Goal: Task Accomplishment & Management: Use online tool/utility

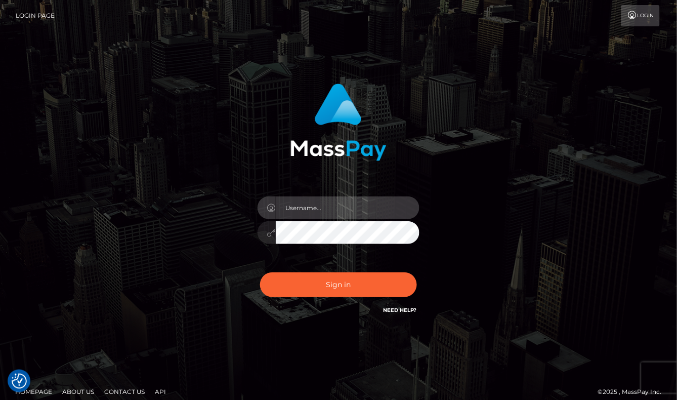
type input "aluasupport"
click at [339, 285] on button "Sign in" at bounding box center [338, 284] width 157 height 25
type input "aluasupport"
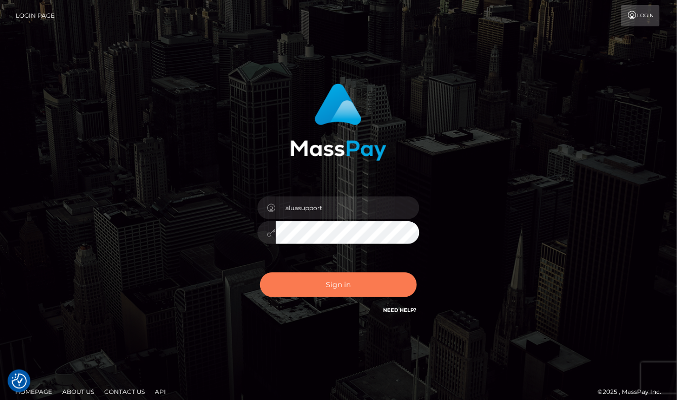
click at [325, 276] on button "Sign in" at bounding box center [338, 284] width 157 height 25
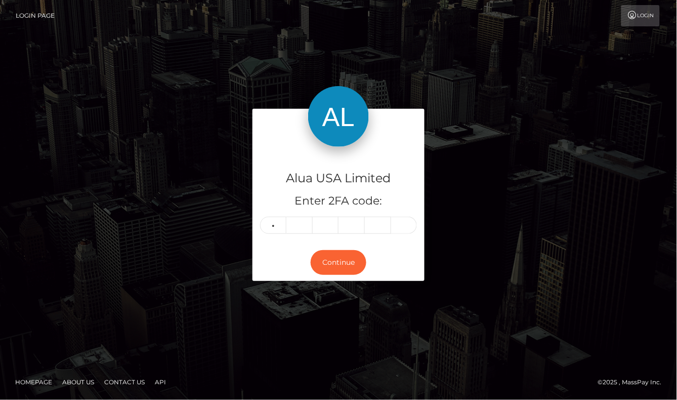
type input "9"
type input "6"
type input "8"
type input "0"
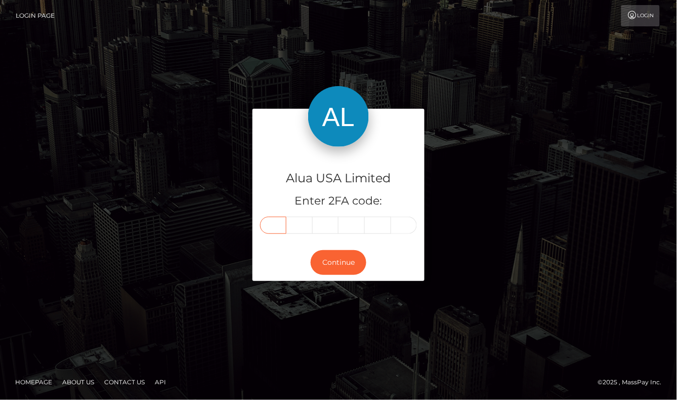
type input "9"
type input "6"
type input "8"
type input "9"
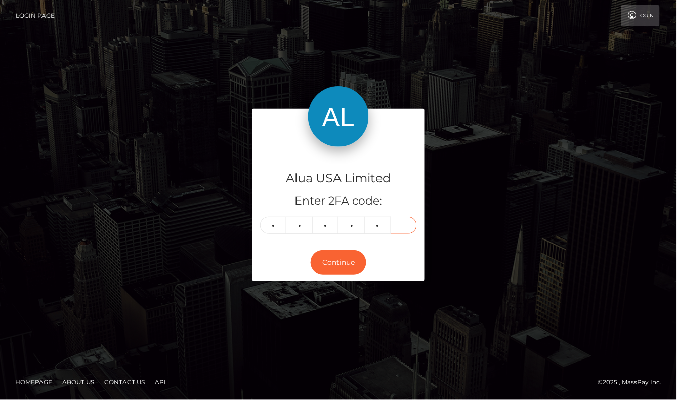
type input "0"
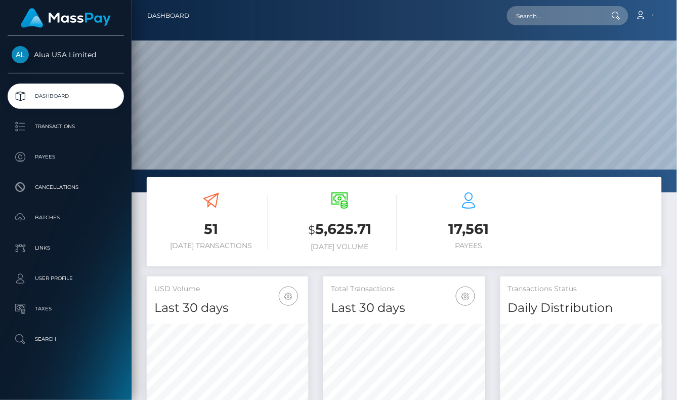
scroll to position [178, 161]
click at [544, 20] on input "text" at bounding box center [554, 15] width 95 height 19
paste input "687f6fbc76901c30d70993a3"
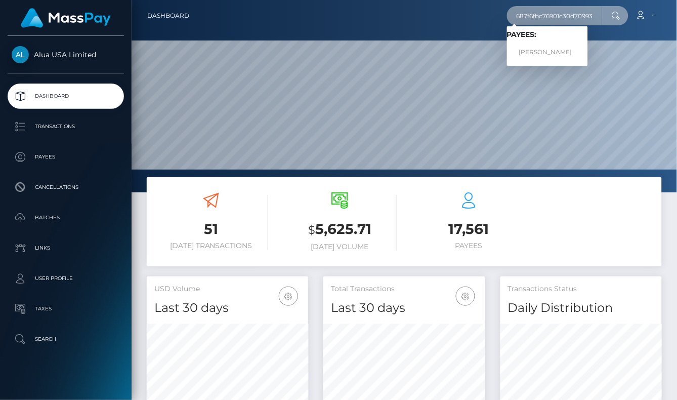
type input "687f6fbc76901c30d70993a3"
click at [565, 26] on div "Loading... Loading... Payees: Jaypee Feliciano" at bounding box center [547, 45] width 81 height 39
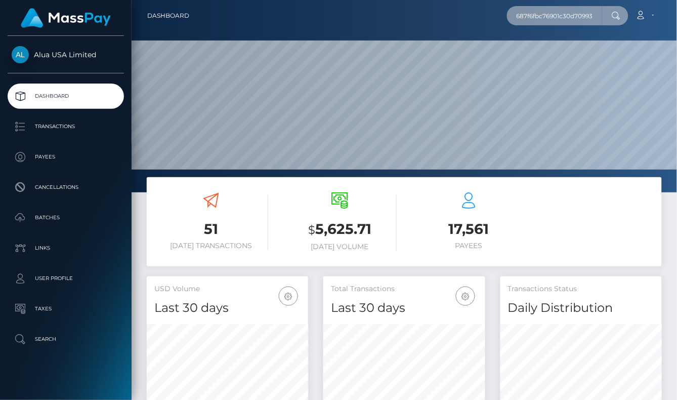
click at [571, 18] on input "687f6fbc76901c30d70993a3" at bounding box center [554, 15] width 95 height 19
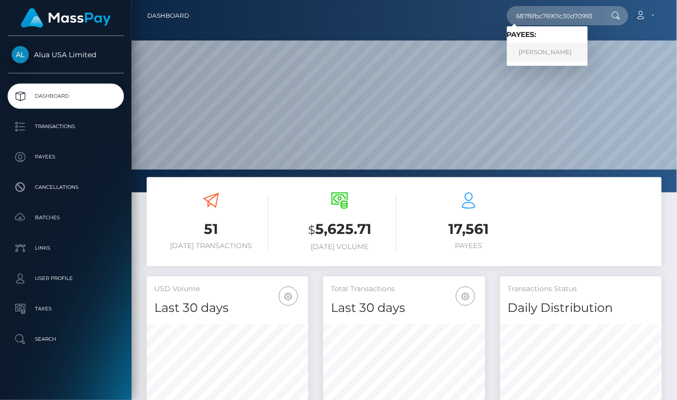
click at [560, 50] on link "Jaypee Feliciano" at bounding box center [547, 52] width 81 height 19
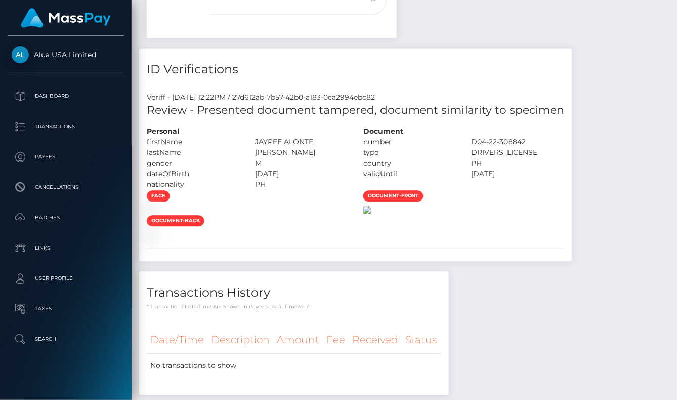
scroll to position [441, 0]
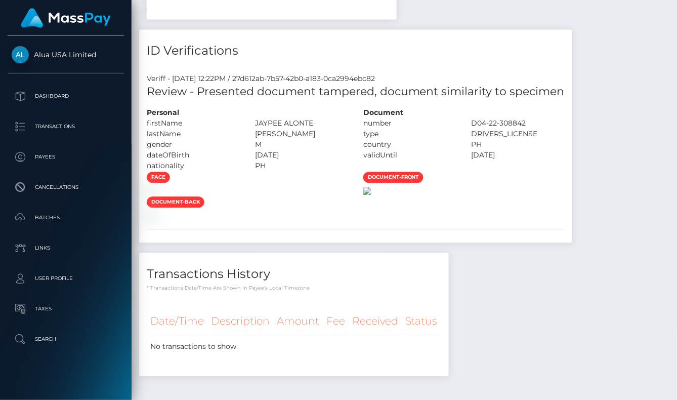
click at [372, 195] on img at bounding box center [367, 191] width 8 height 8
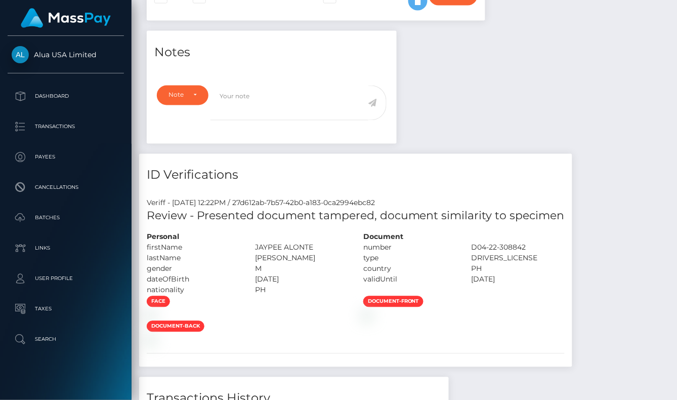
scroll to position [220, 0]
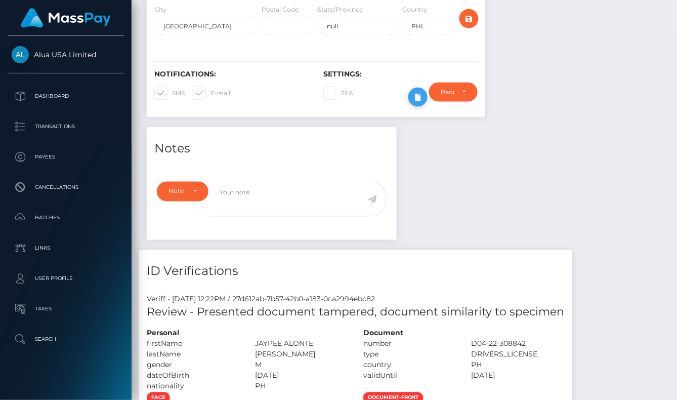
click at [414, 96] on icon at bounding box center [418, 97] width 12 height 13
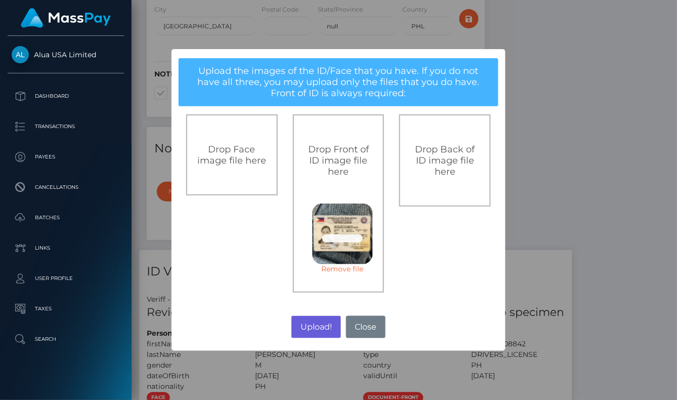
click at [322, 329] on button "Upload!" at bounding box center [316, 327] width 49 height 22
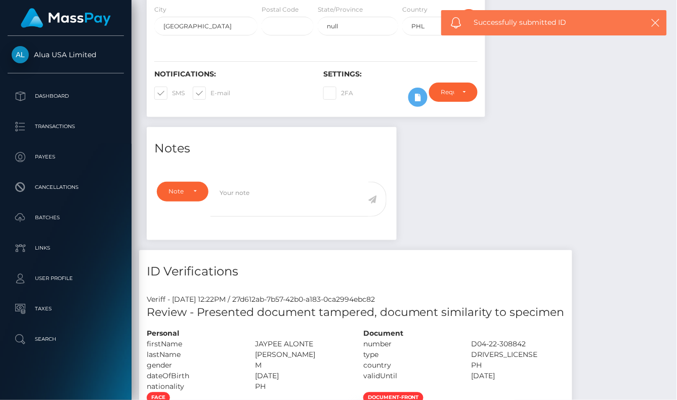
click at [322, 270] on div "Upload! No Close" at bounding box center [338, 264] width 167 height 14
click at [322, 275] on div "× Upload the images of the ID/Face that you have. If you do not have all three,…" at bounding box center [338, 200] width 167 height 151
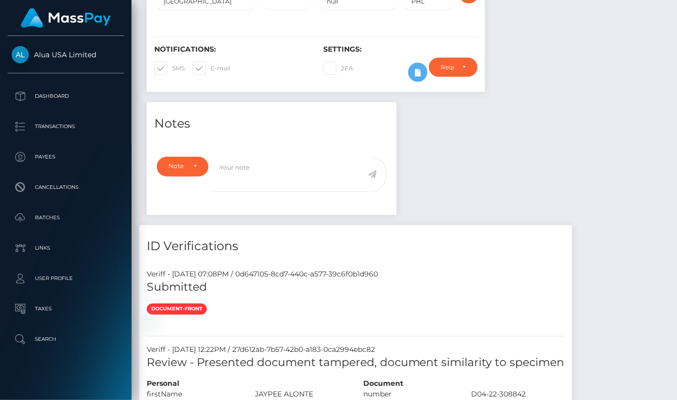
scroll to position [261, 0]
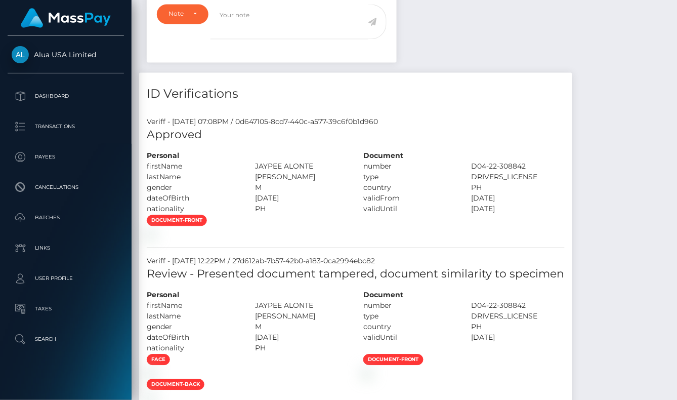
scroll to position [439, 0]
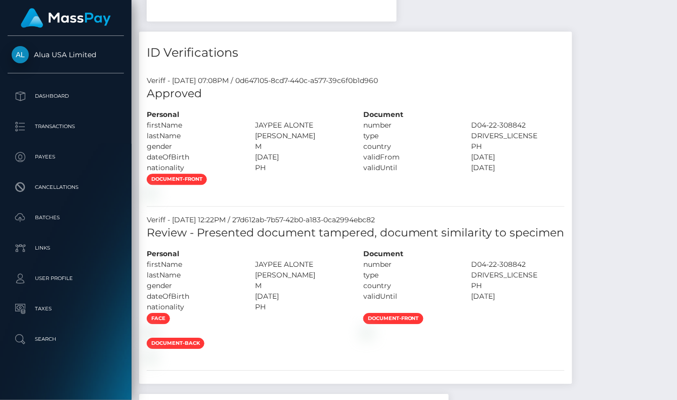
drag, startPoint x: 498, startPoint y: 240, endPoint x: 488, endPoint y: 242, distance: 10.9
click at [498, 198] on div "document-front" at bounding box center [355, 185] width 433 height 25
drag, startPoint x: 411, startPoint y: 277, endPoint x: 373, endPoint y: 285, distance: 38.8
click at [411, 198] on div "document-front" at bounding box center [355, 185] width 433 height 25
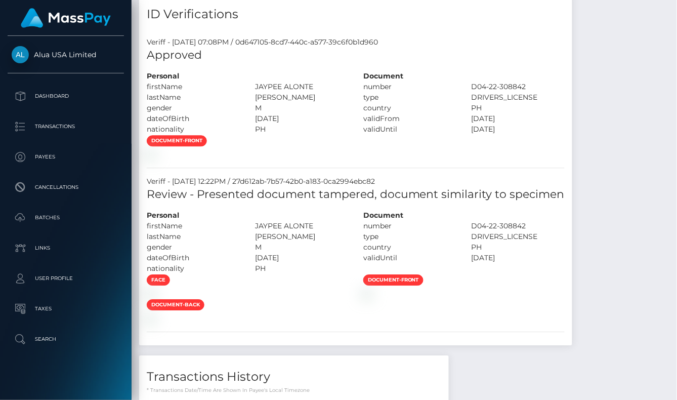
scroll to position [122, 164]
click at [560, 106] on div "PH" at bounding box center [518, 108] width 108 height 11
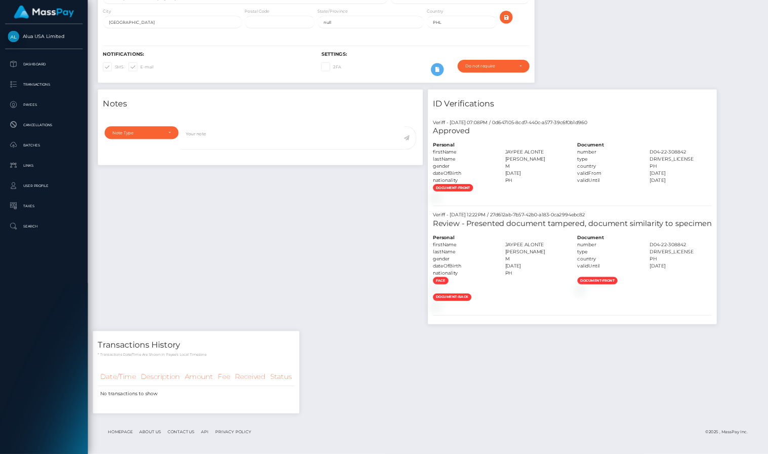
scroll to position [474, 0]
click at [677, 290] on div at bounding box center [750, 295] width 217 height 11
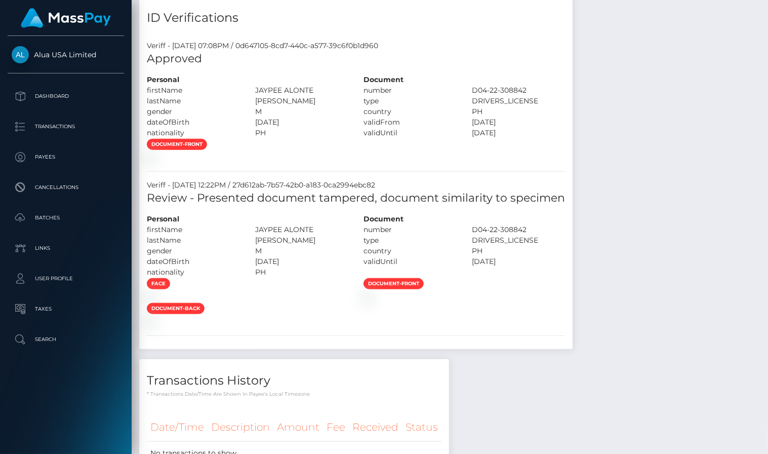
scroll to position [122, 191]
click at [356, 163] on div at bounding box center [247, 157] width 217 height 11
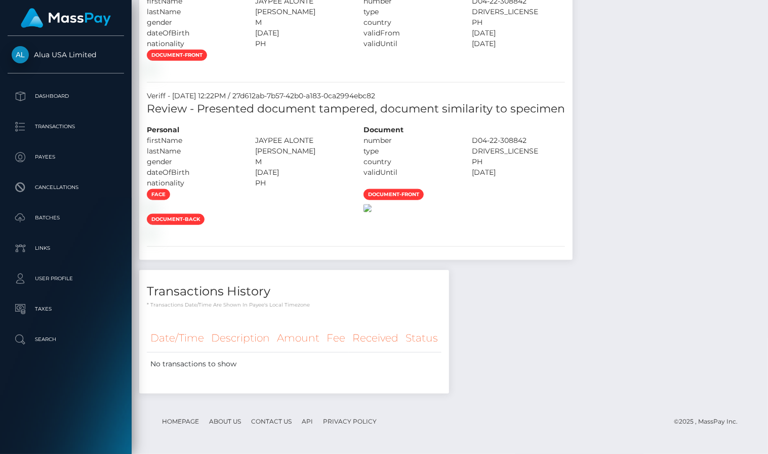
scroll to position [0, 0]
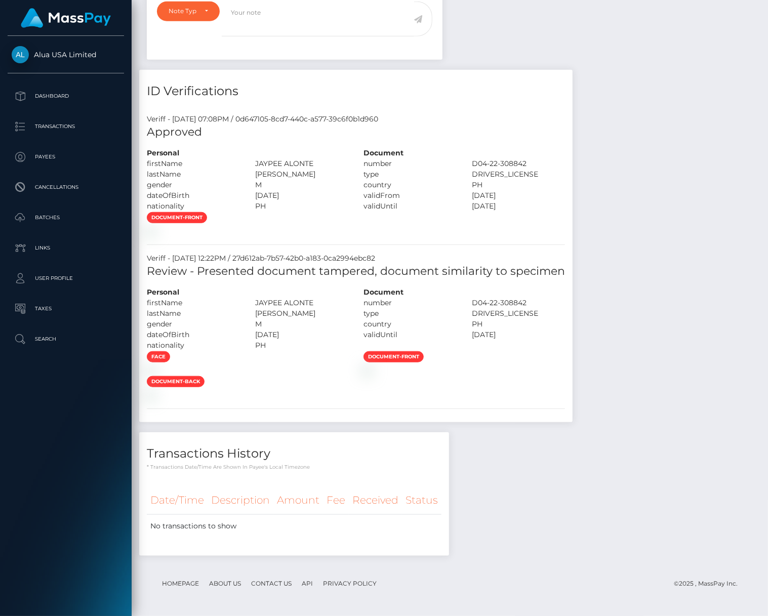
drag, startPoint x: 454, startPoint y: 236, endPoint x: 411, endPoint y: 239, distance: 43.1
click at [440, 236] on div "document-front" at bounding box center [355, 224] width 433 height 25
drag, startPoint x: 351, startPoint y: 212, endPoint x: 325, endPoint y: 218, distance: 27.4
click at [341, 226] on div at bounding box center [247, 231] width 217 height 11
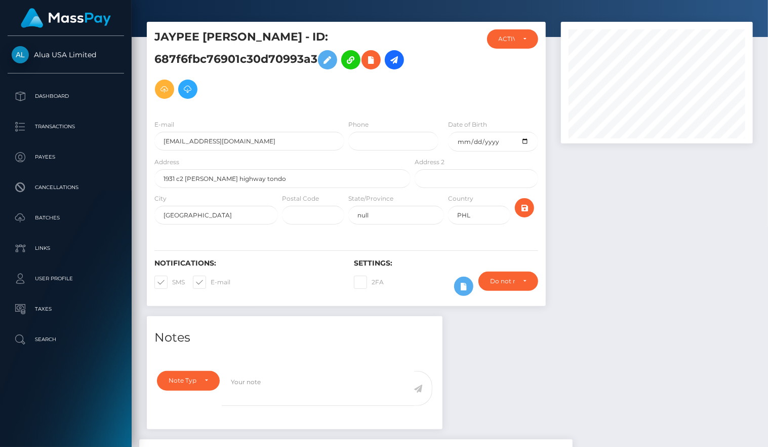
scroll to position [21, 0]
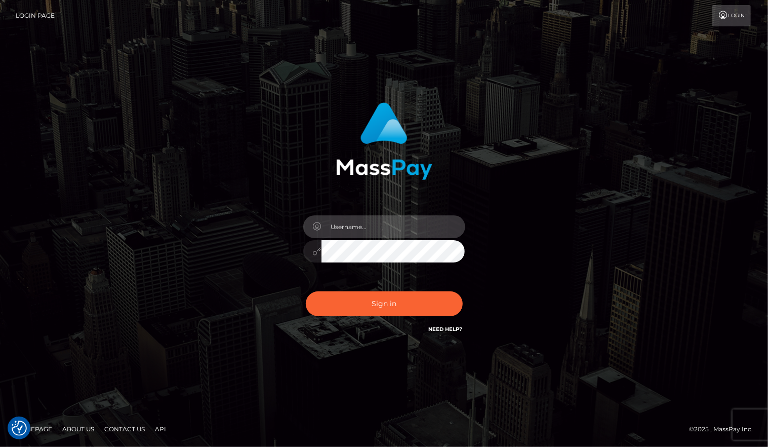
type input "aluasupport"
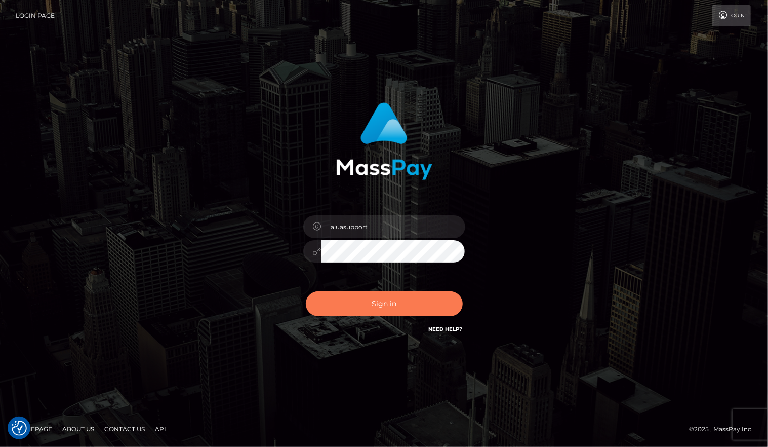
click at [407, 298] on button "Sign in" at bounding box center [384, 303] width 157 height 25
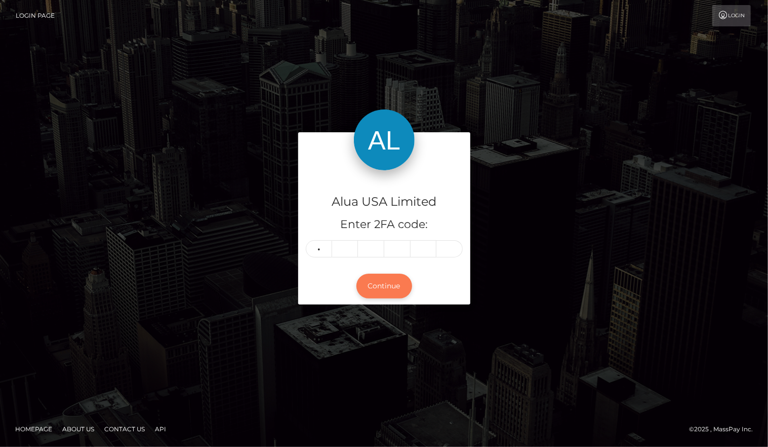
type input "7"
type input "8"
type input "3"
type input "2"
type input "5"
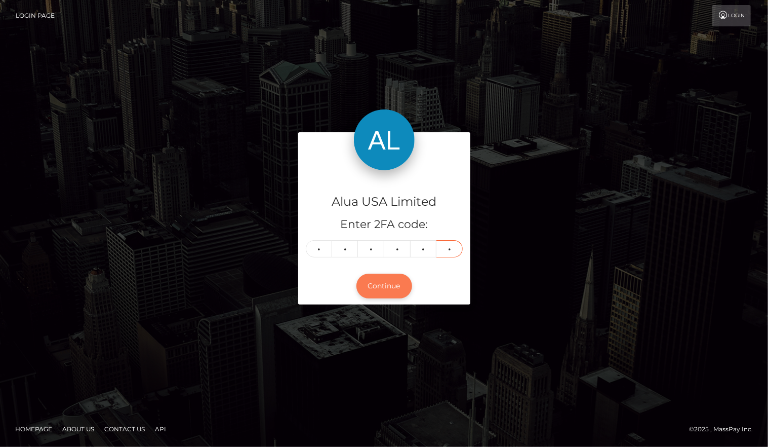
type input "4"
click at [384, 286] on button "Continue" at bounding box center [384, 285] width 56 height 25
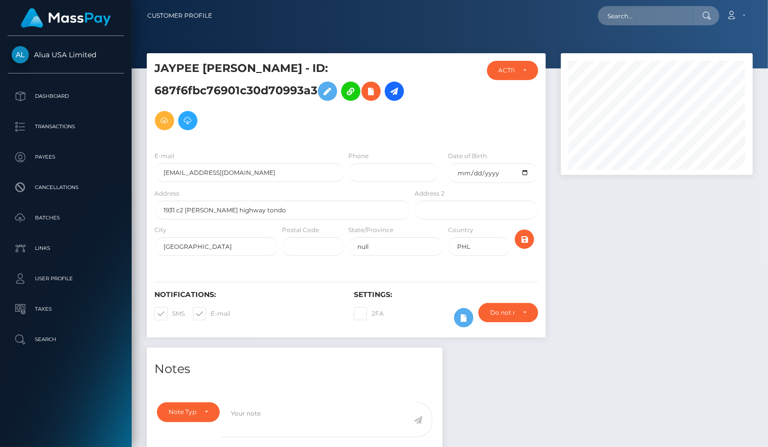
scroll to position [122, 192]
click at [663, 7] on input "text" at bounding box center [645, 15] width 95 height 19
paste input "65e08fd132512419f809c7f1"
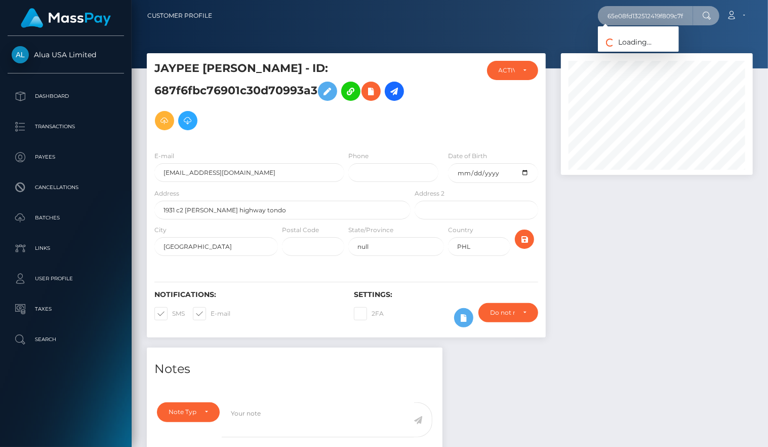
type input "65e08fd132512419f809c7f1"
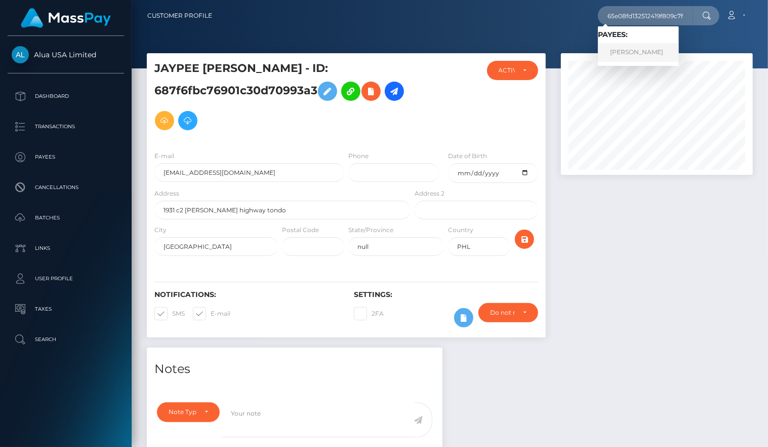
click at [636, 45] on link "Shirli Celeste Cavalie" at bounding box center [638, 52] width 81 height 19
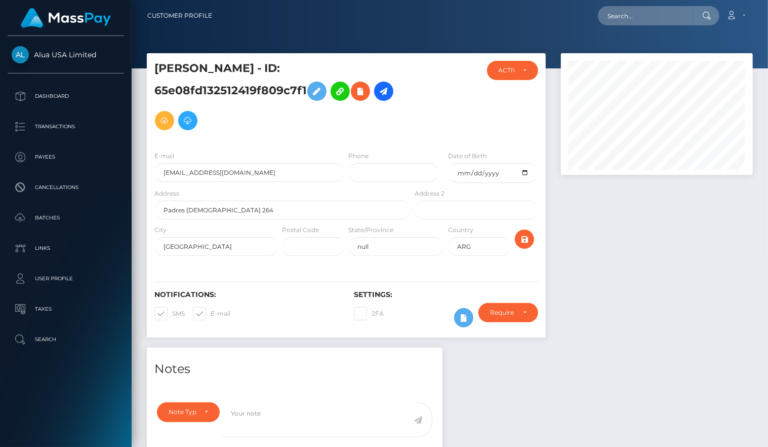
scroll to position [-1, 0]
click at [466, 318] on icon at bounding box center [464, 317] width 12 height 13
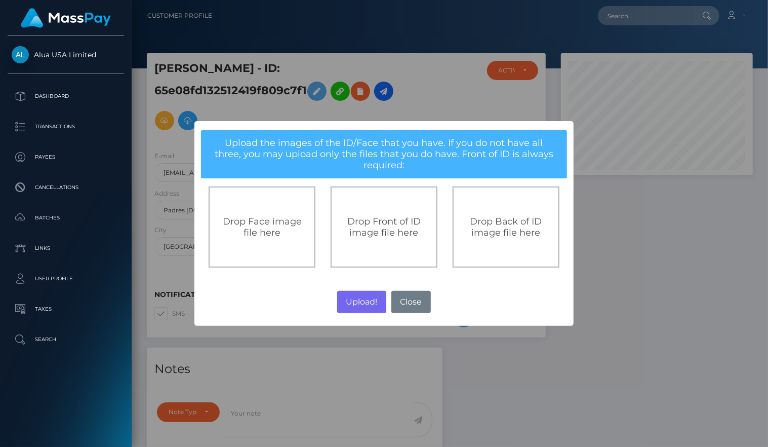
click at [476, 399] on div "× Upload the images of the ID/Face that you have. If you do not have all three,…" at bounding box center [384, 223] width 768 height 447
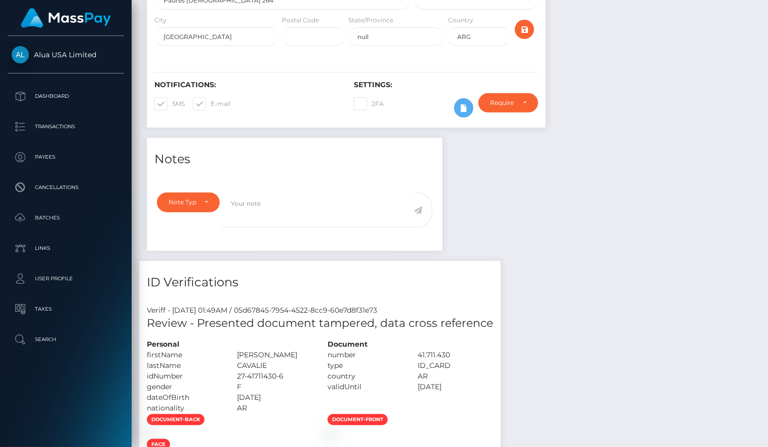
scroll to position [204, 0]
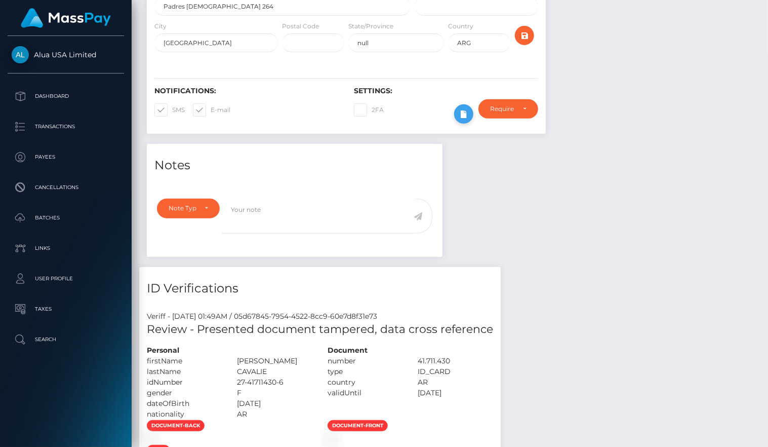
click at [468, 106] on button at bounding box center [463, 113] width 19 height 19
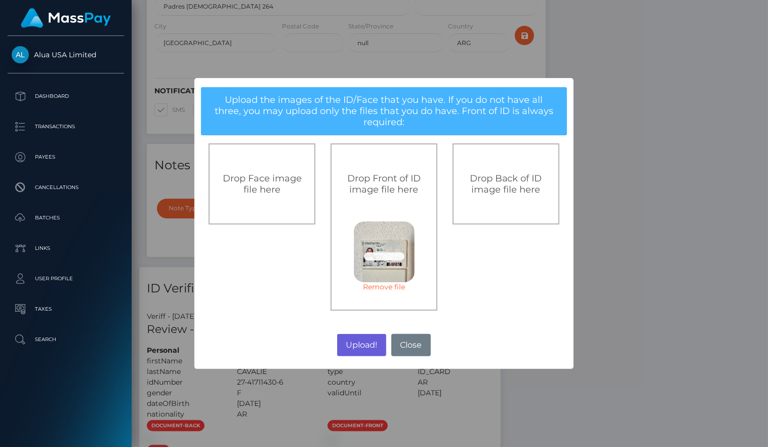
click at [366, 341] on button "Upload!" at bounding box center [361, 345] width 49 height 22
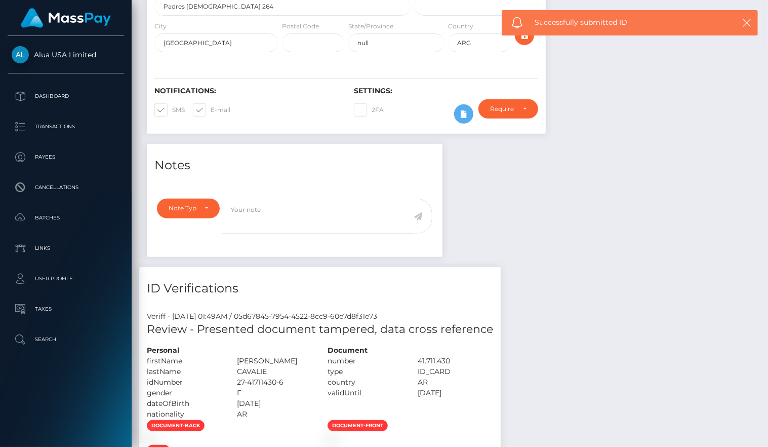
scroll to position [203, 0]
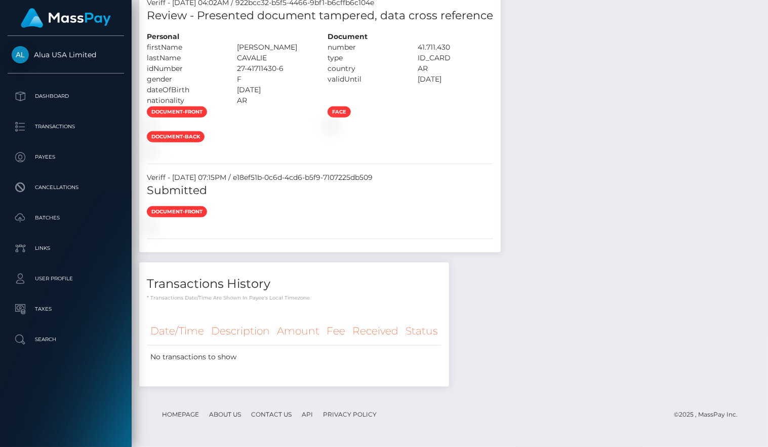
scroll to position [1576, 0]
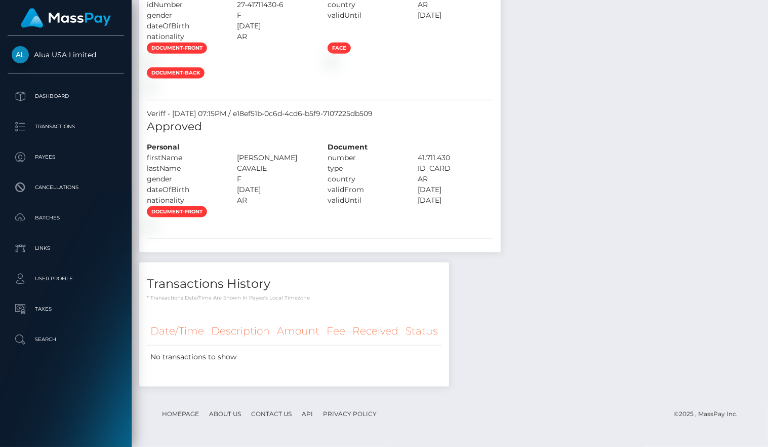
scroll to position [1572, 0]
drag, startPoint x: 447, startPoint y: 278, endPoint x: 391, endPoint y: 285, distance: 56.1
click at [446, 230] on div "document-front" at bounding box center [319, 218] width 361 height 25
click at [320, 230] on div at bounding box center [229, 225] width 181 height 11
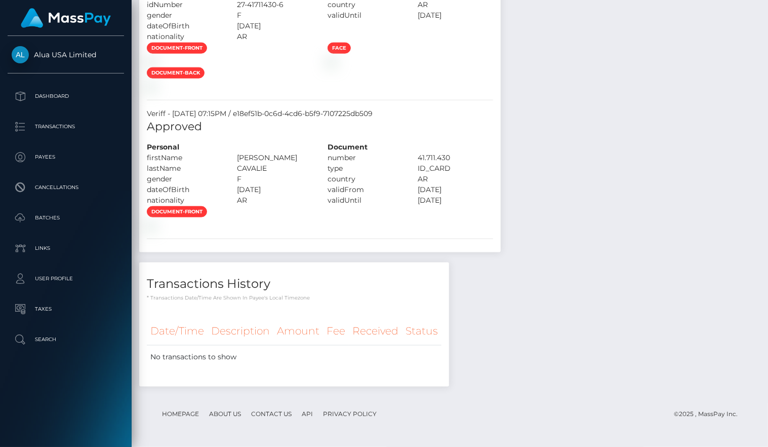
scroll to position [1424, 0]
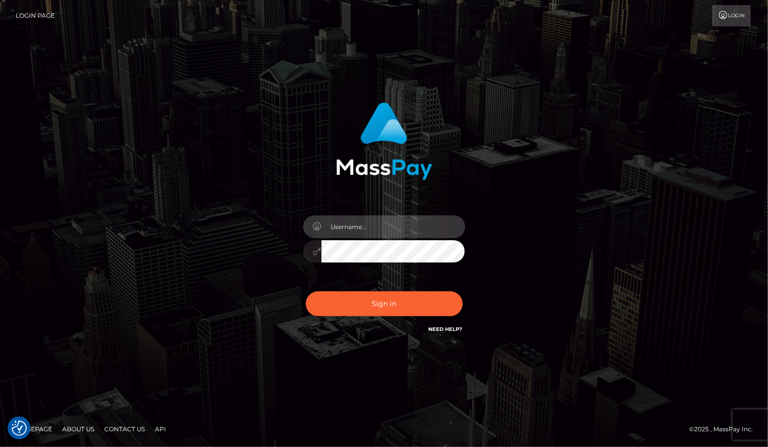
type input "aluasupport"
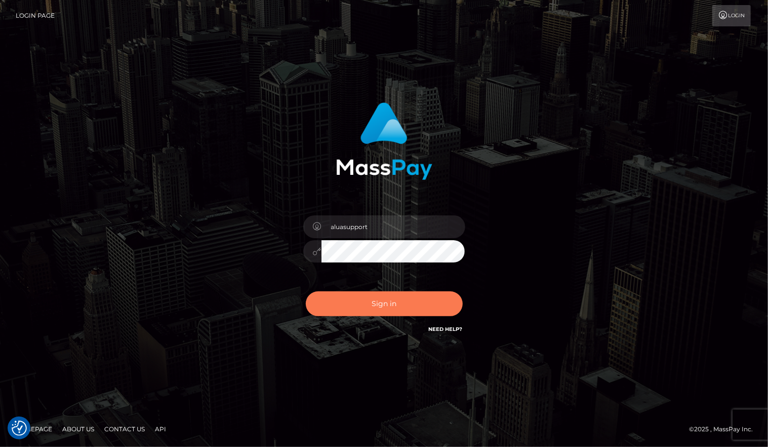
click at [378, 294] on button "Sign in" at bounding box center [384, 303] width 157 height 25
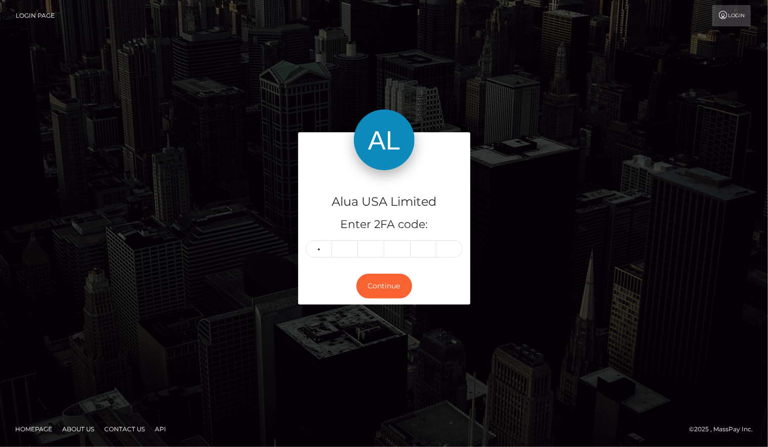
type input "0"
type input "1"
type input "3"
type input "5"
type input "9"
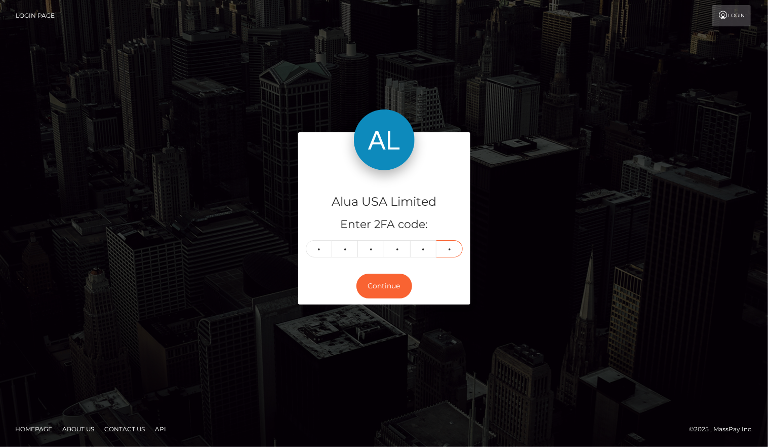
type input "3"
click at [384, 286] on button "Continue" at bounding box center [384, 285] width 56 height 25
click at [587, 309] on div "Alua USA Limited Enter 2FA code: 0 1 3 5 9 3 013593 Continue" at bounding box center [384, 223] width 577 height 182
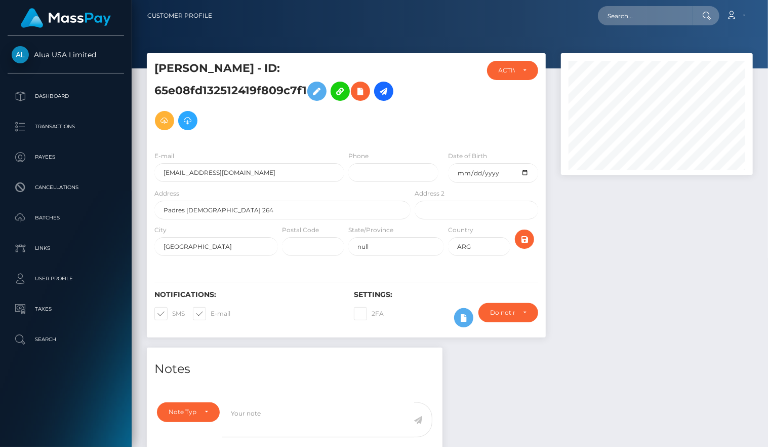
scroll to position [122, 192]
click at [633, 17] on input "text" at bounding box center [645, 15] width 95 height 19
paste input "jaymunna"
click at [665, 13] on input "jaymunna" at bounding box center [645, 15] width 95 height 19
paste input "6053ce2925844a12c85a7bf4"
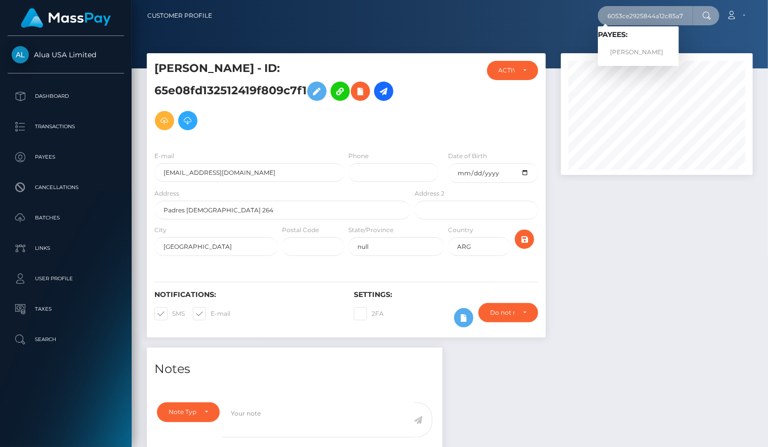
type input "6053ce2925844a12c85a7bf4"
click at [638, 54] on link "Jayanna Casso" at bounding box center [638, 52] width 81 height 19
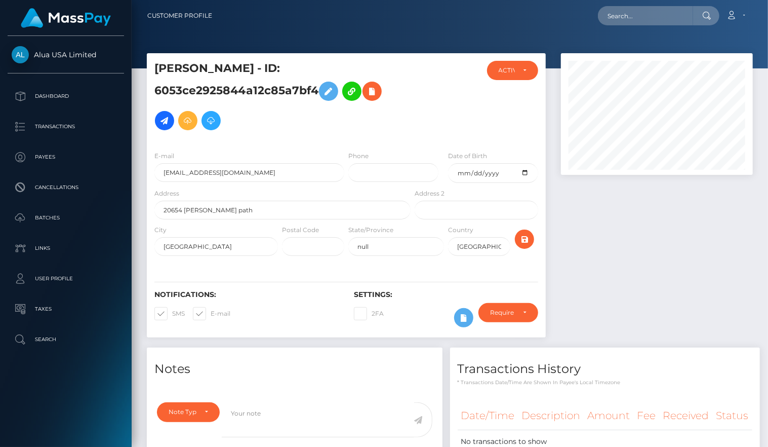
scroll to position [122, 192]
click at [670, 315] on div at bounding box center [656, 200] width 207 height 294
click at [622, 253] on div at bounding box center [656, 200] width 207 height 294
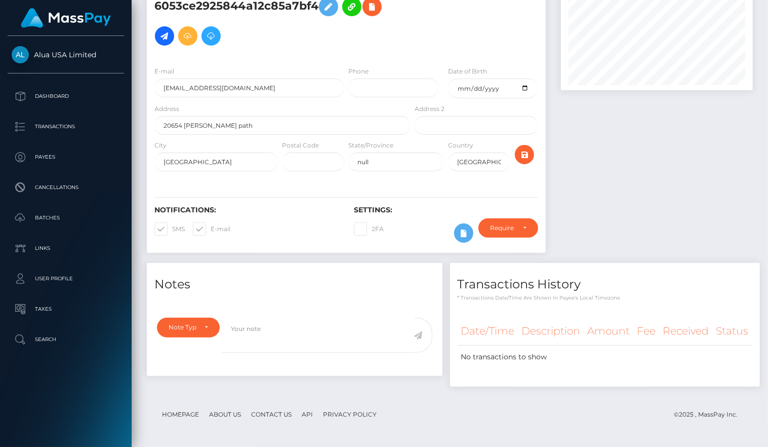
click at [353, 293] on div "Notes Note Type Compliance Clear Compliance General Note Type" at bounding box center [295, 319] width 296 height 113
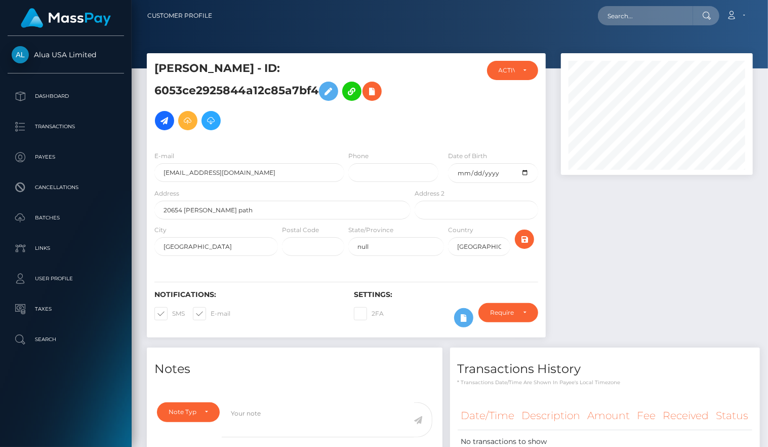
scroll to position [-1, 0]
click at [715, 244] on div at bounding box center [656, 200] width 207 height 294
click at [687, 248] on div at bounding box center [656, 200] width 207 height 294
click at [703, 238] on div at bounding box center [656, 200] width 207 height 294
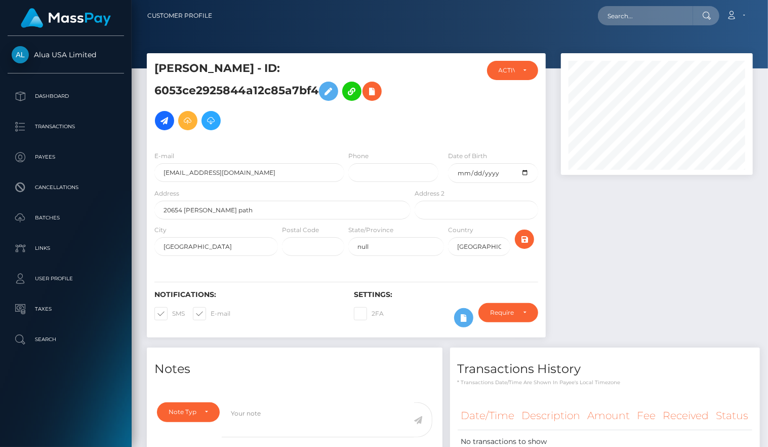
drag, startPoint x: 695, startPoint y: 256, endPoint x: 693, endPoint y: 201, distance: 55.2
click at [695, 248] on div at bounding box center [656, 200] width 207 height 294
click at [617, 267] on div at bounding box center [656, 200] width 207 height 294
click at [468, 315] on icon at bounding box center [464, 317] width 12 height 13
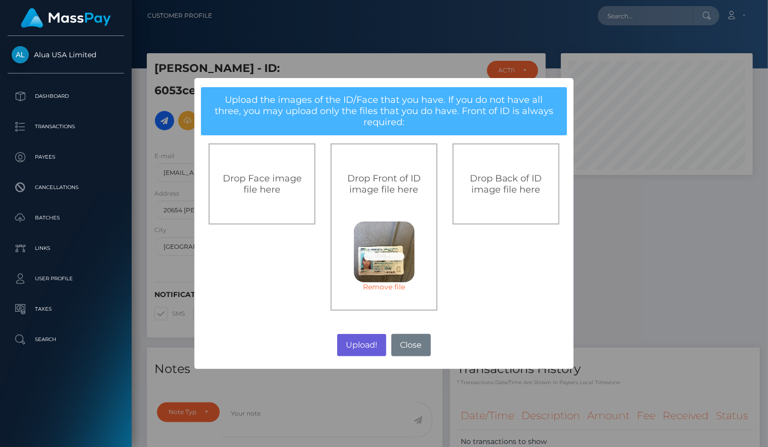
click at [355, 349] on button "Upload!" at bounding box center [361, 345] width 49 height 22
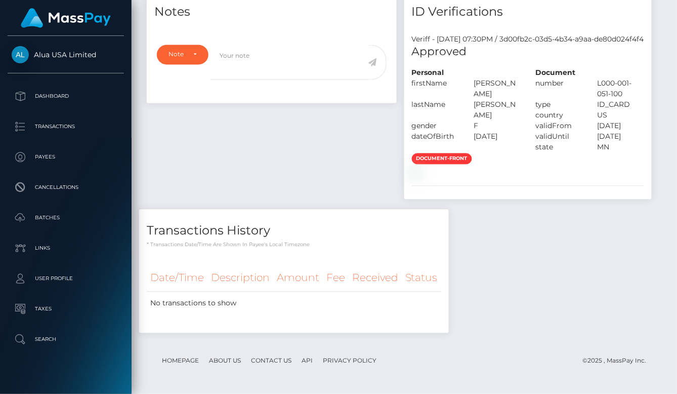
scroll to position [402, 0]
click at [539, 305] on div "Notes Note Type Compliance Clear Compliance General Note Type" at bounding box center [404, 166] width 531 height 353
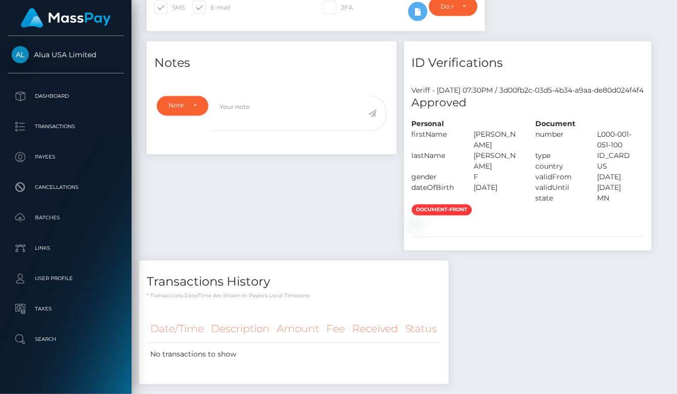
scroll to position [423, 0]
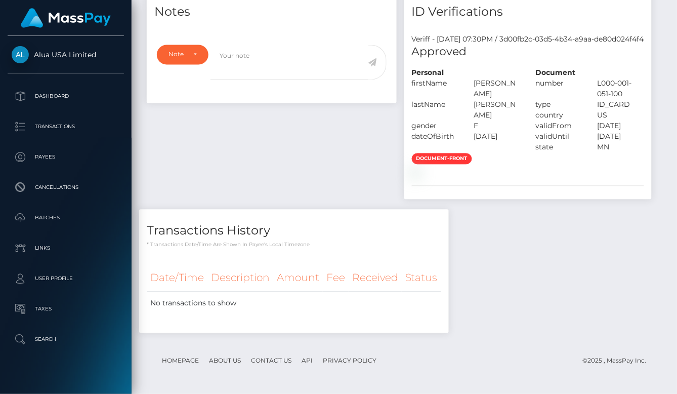
drag, startPoint x: 583, startPoint y: 286, endPoint x: 581, endPoint y: 293, distance: 6.9
click at [581, 293] on div "Notes Note Type Compliance Clear Compliance General Note Type" at bounding box center [404, 166] width 531 height 353
